Goal: Task Accomplishment & Management: Use online tool/utility

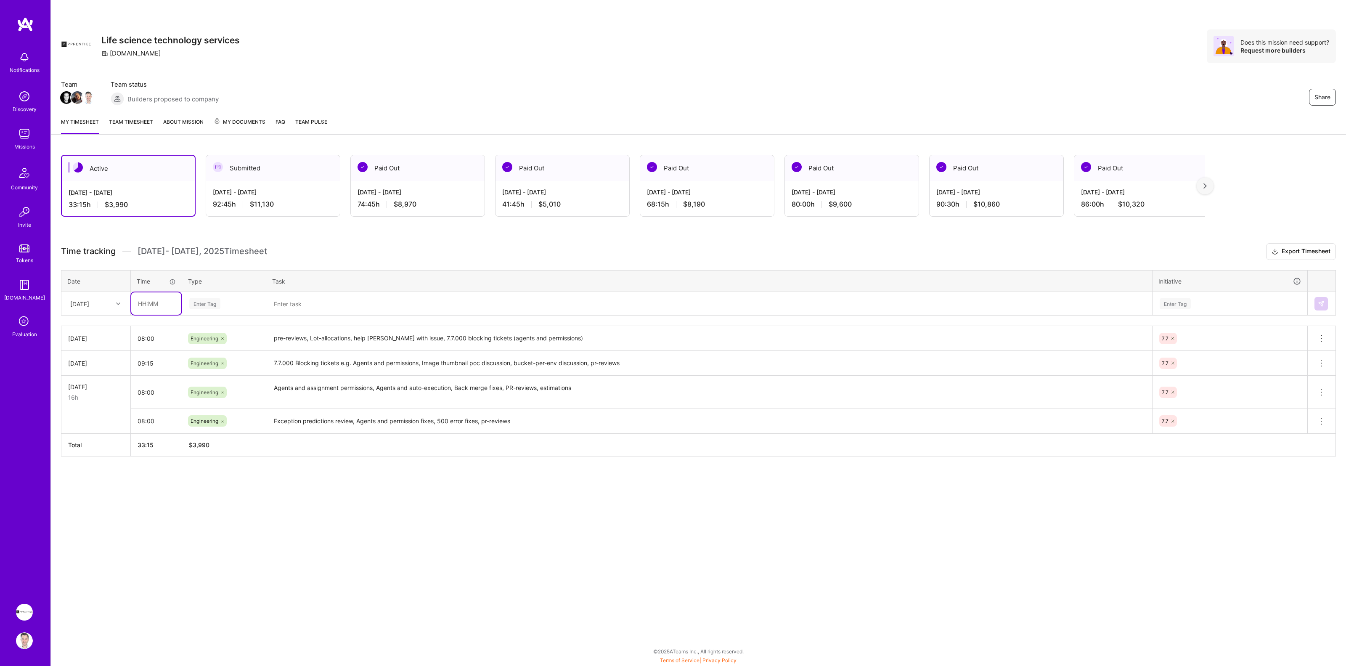
click at [152, 300] on input "text" at bounding box center [156, 303] width 50 height 22
type input "08:00"
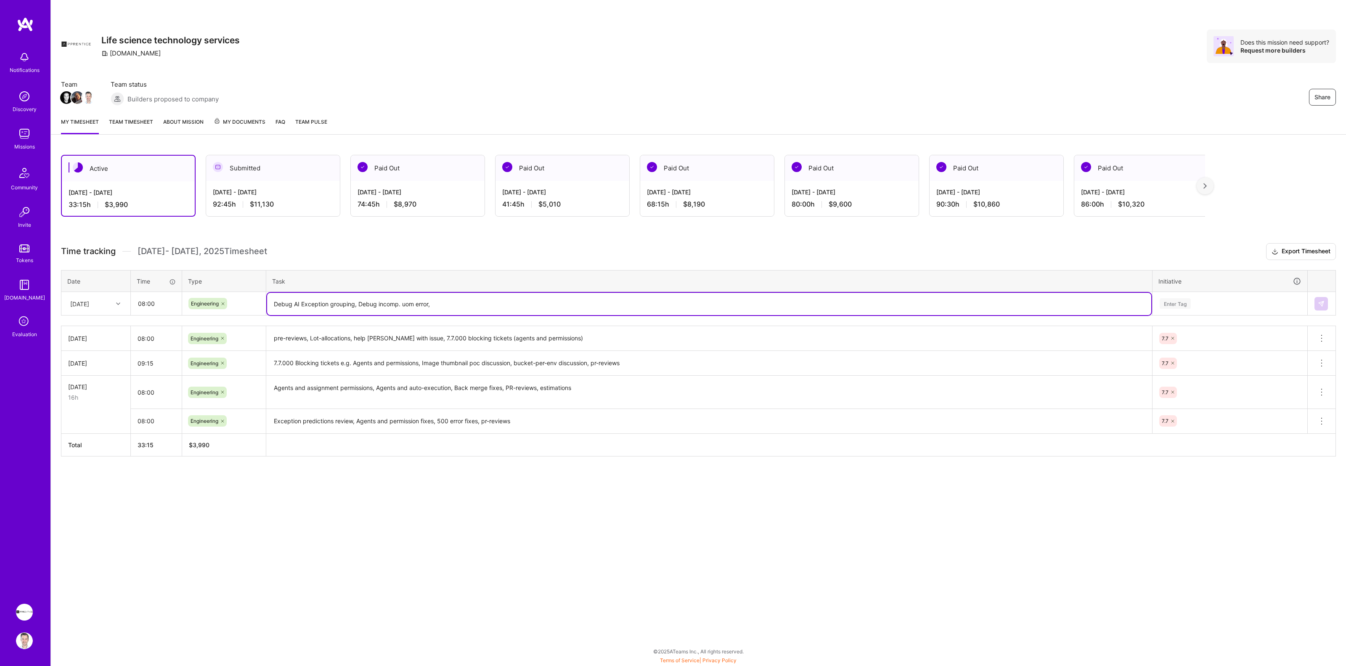
click at [401, 304] on textarea "Debug AI Exception grouping, Debug incomp. uom error," at bounding box center [709, 304] width 884 height 22
type textarea "Debug AI Exception grouping, Debug incompatible uom error, Exception Comment le…"
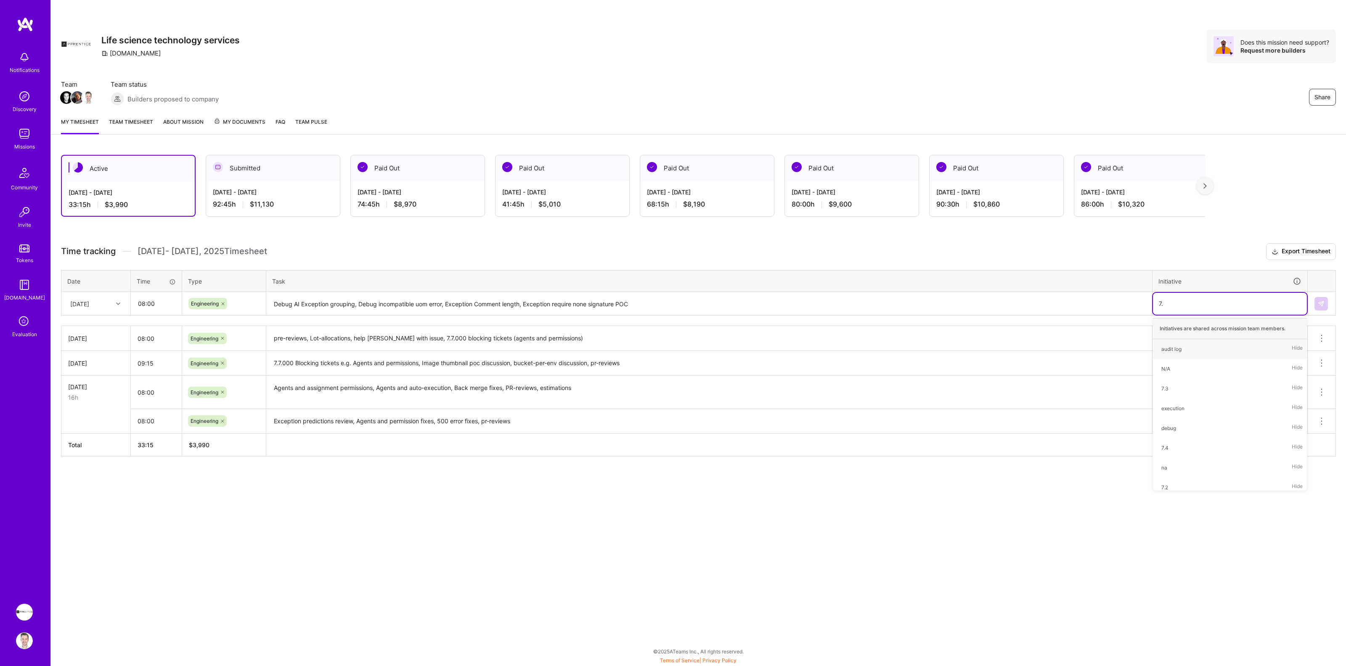
type input "7.7"
type input "7.8"
click at [1166, 347] on div "7.8" at bounding box center [1165, 349] width 7 height 9
click at [1321, 302] on img at bounding box center [1321, 303] width 7 height 7
